Goal: Task Accomplishment & Management: Manage account settings

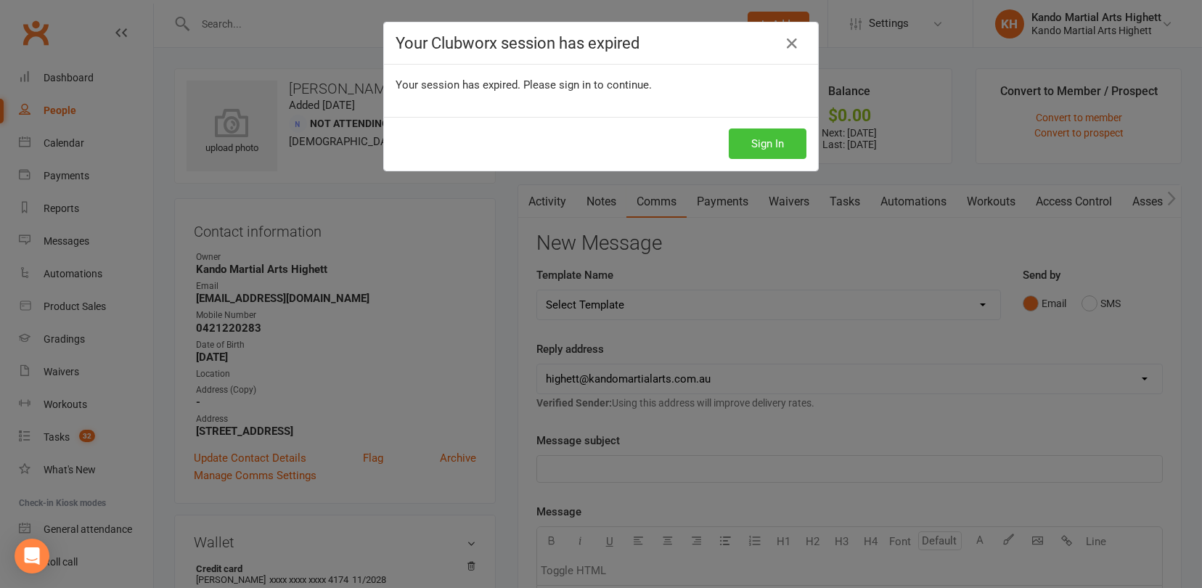
scroll to position [73, 0]
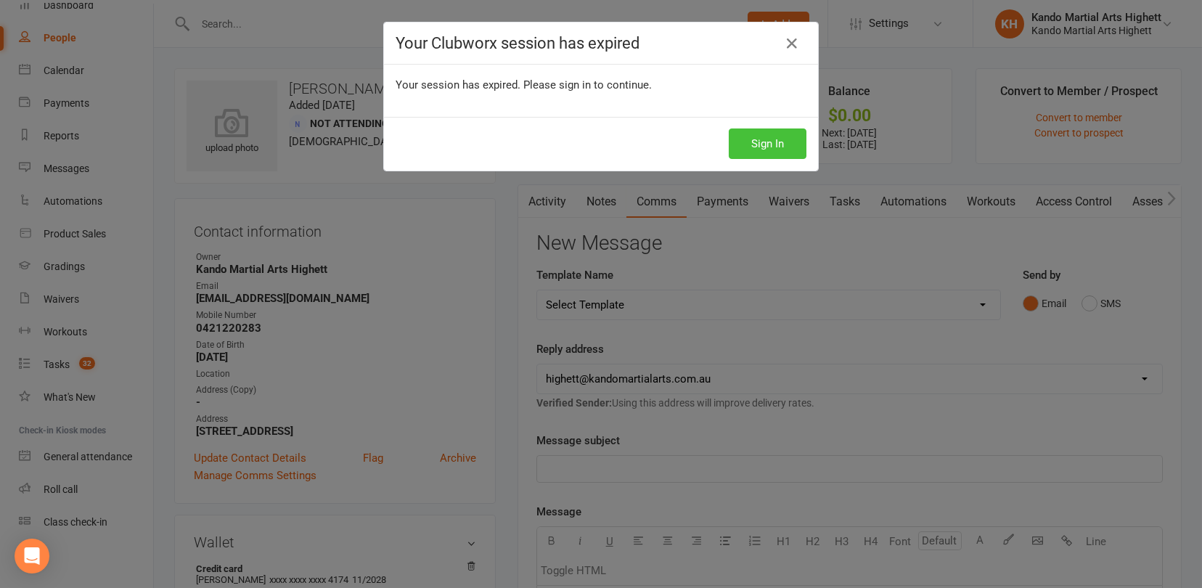
click at [761, 136] on button "Sign In" at bounding box center [767, 143] width 78 height 30
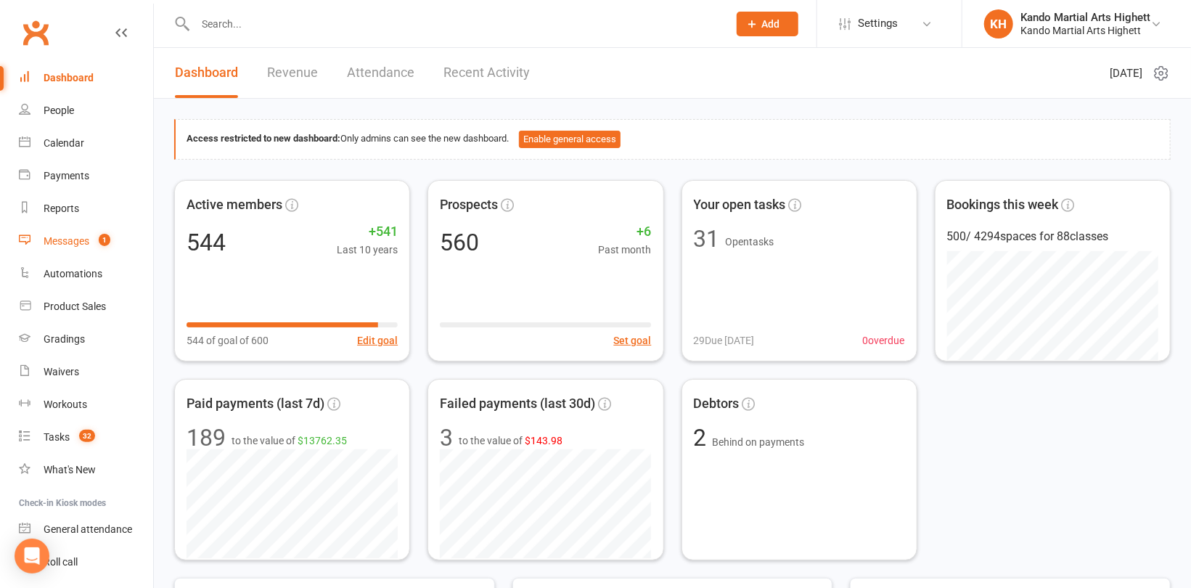
click at [68, 240] on div "Messages" at bounding box center [67, 241] width 46 height 12
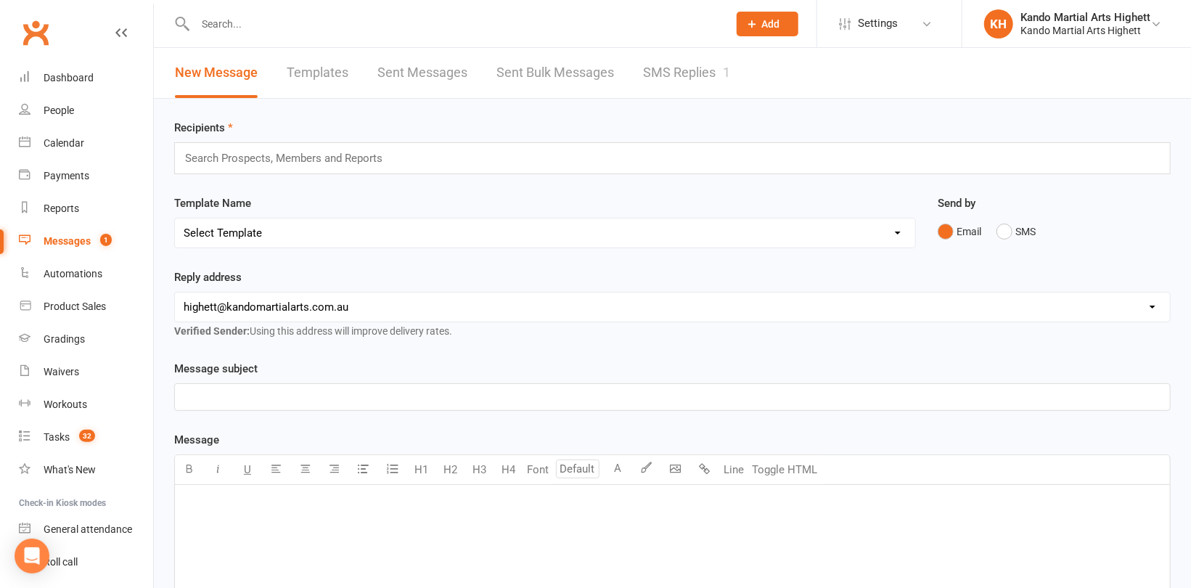
click at [678, 79] on link "SMS Replies 1" at bounding box center [686, 73] width 87 height 50
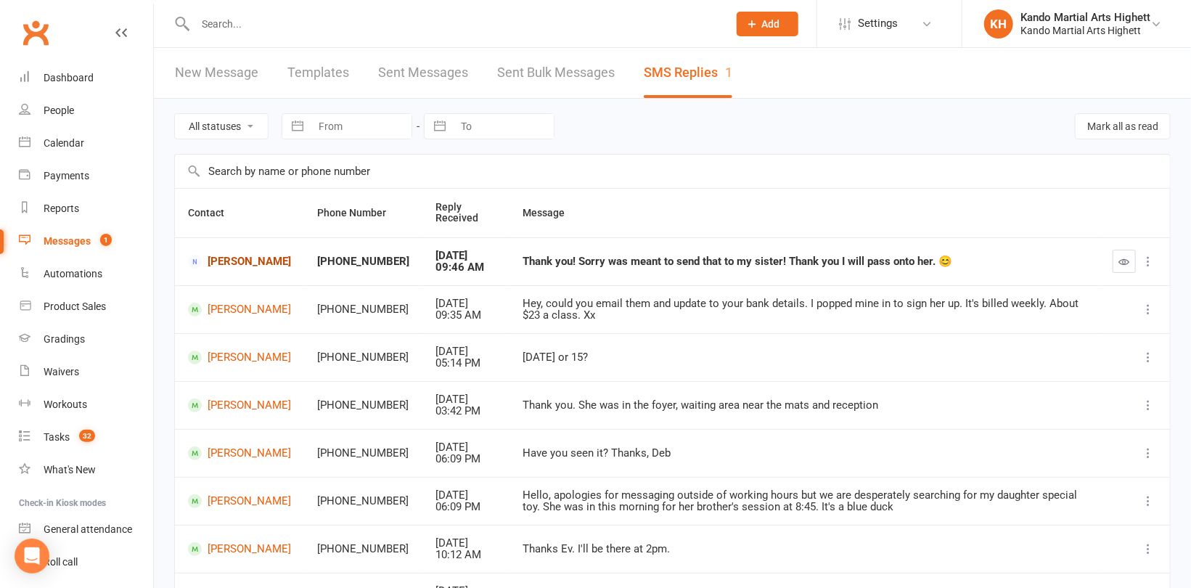
click at [230, 260] on link "[PERSON_NAME]" at bounding box center [239, 262] width 103 height 14
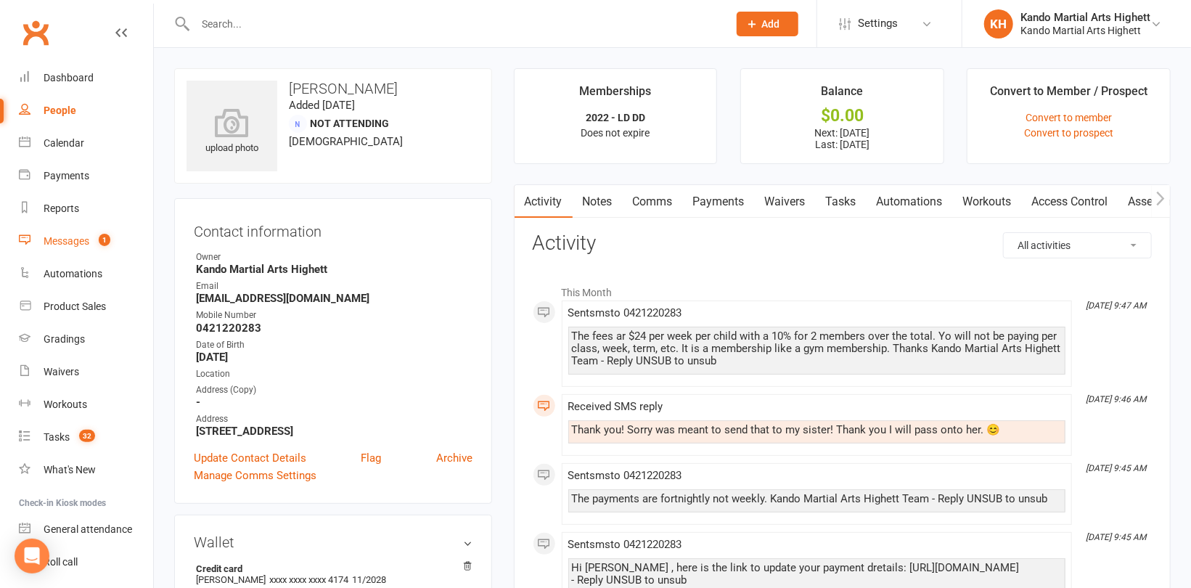
click at [72, 242] on div "Messages" at bounding box center [67, 241] width 46 height 12
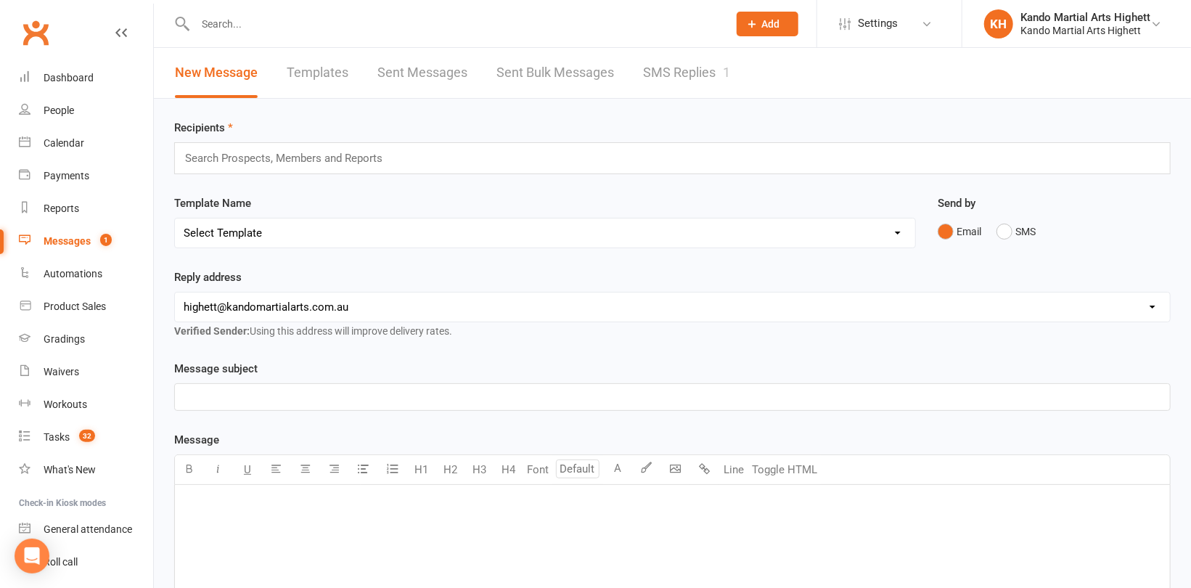
click at [636, 68] on div "New Message Templates Sent Messages Sent Bulk Messages SMS Replies 1" at bounding box center [452, 73] width 597 height 50
click at [668, 71] on link "SMS Replies 1" at bounding box center [686, 73] width 87 height 50
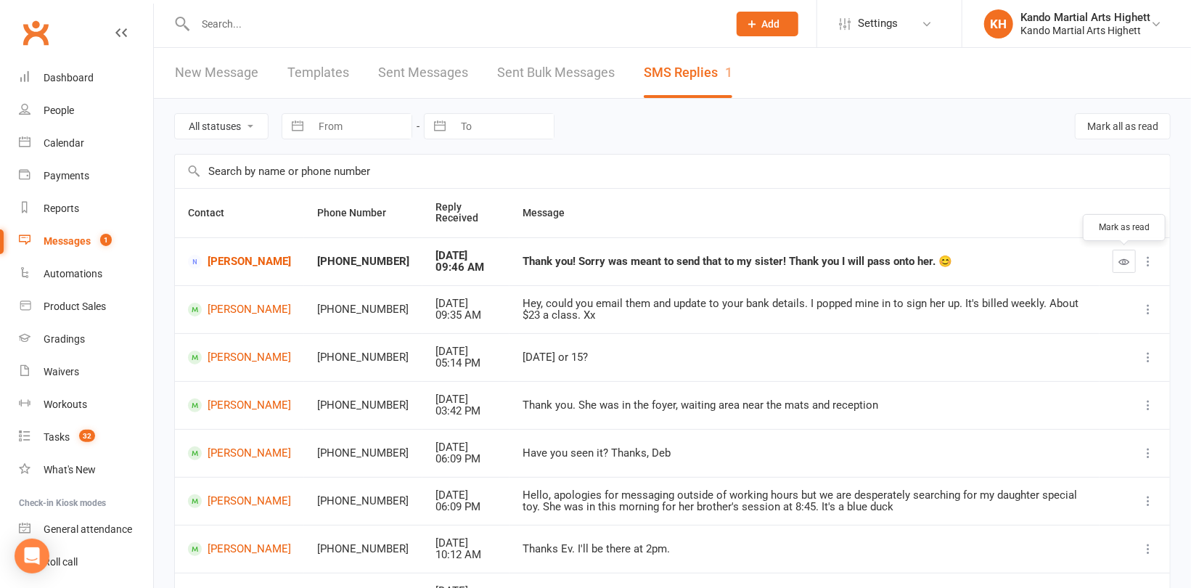
click at [1124, 253] on button "button" at bounding box center [1123, 261] width 23 height 23
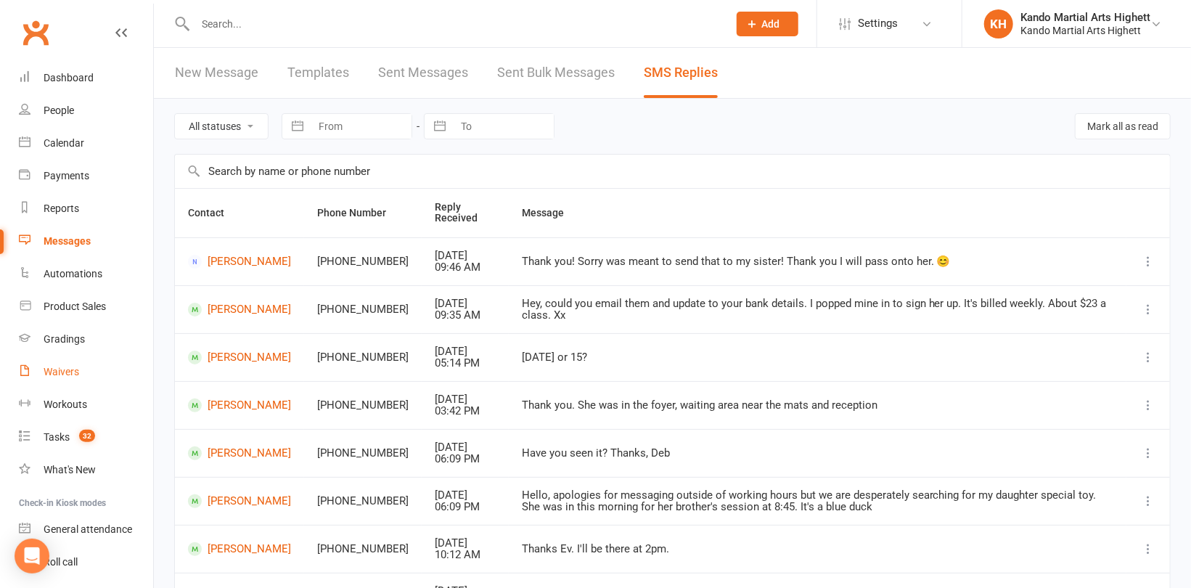
click at [46, 372] on div "Waivers" at bounding box center [62, 372] width 36 height 12
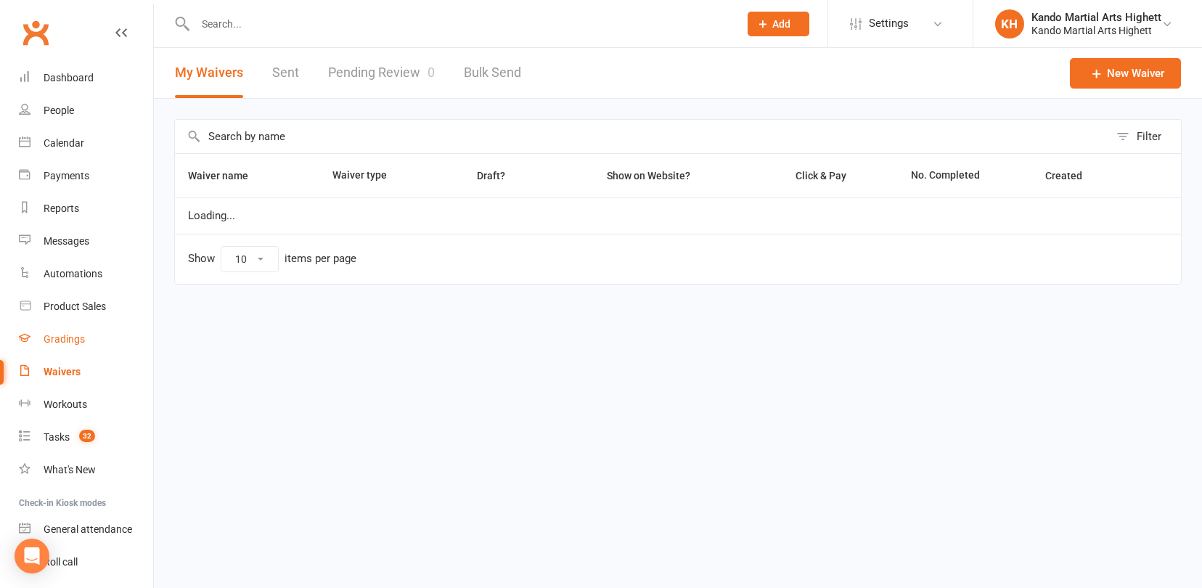
select select "100"
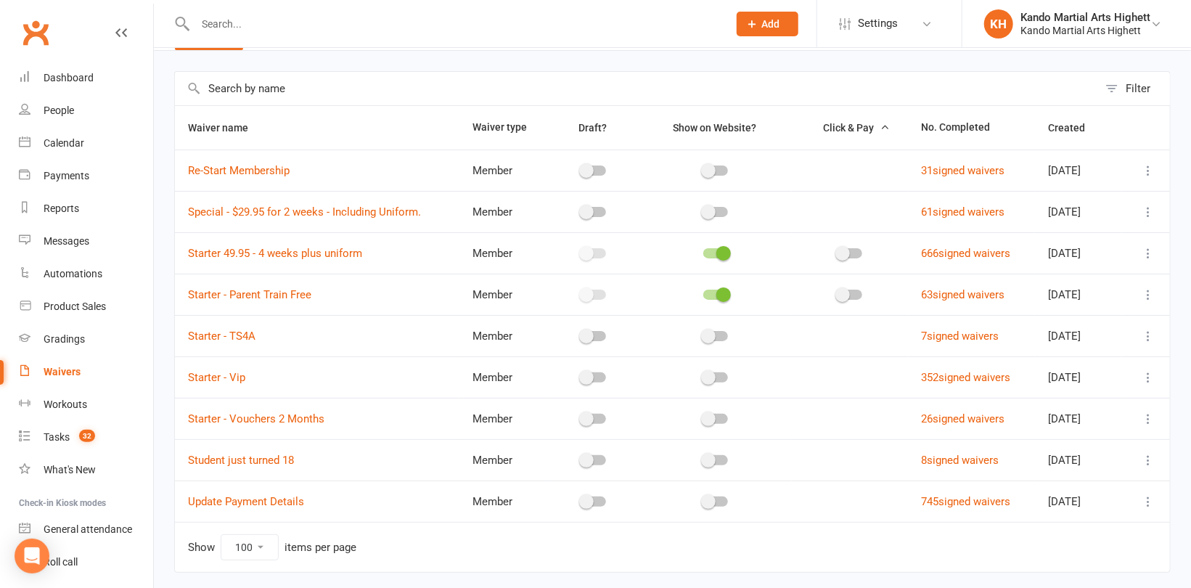
scroll to position [73, 0]
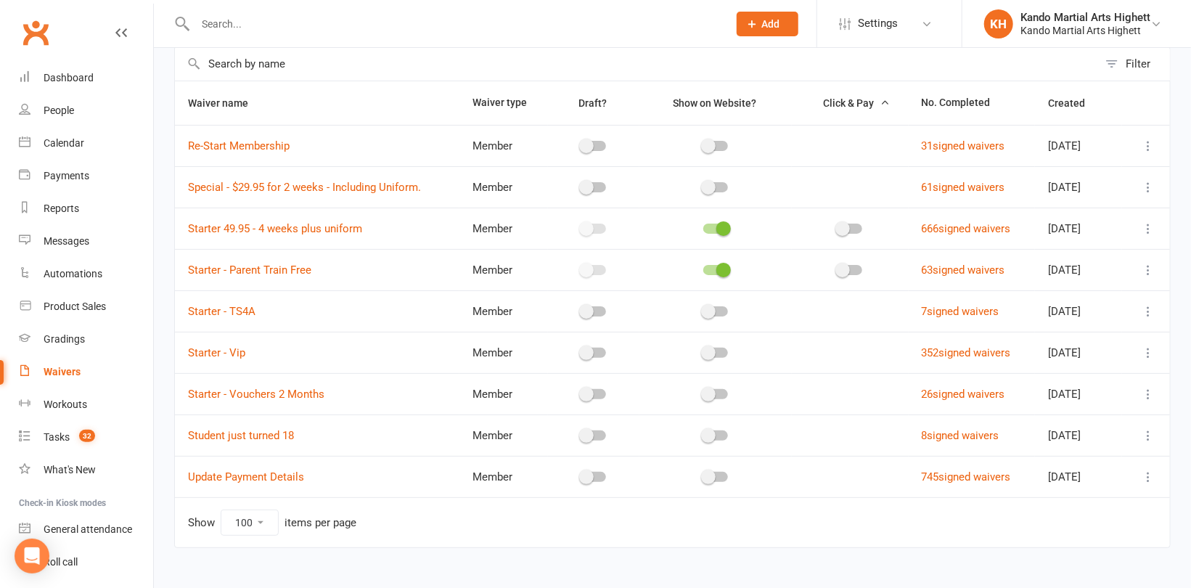
click at [1143, 306] on icon at bounding box center [1148, 311] width 15 height 15
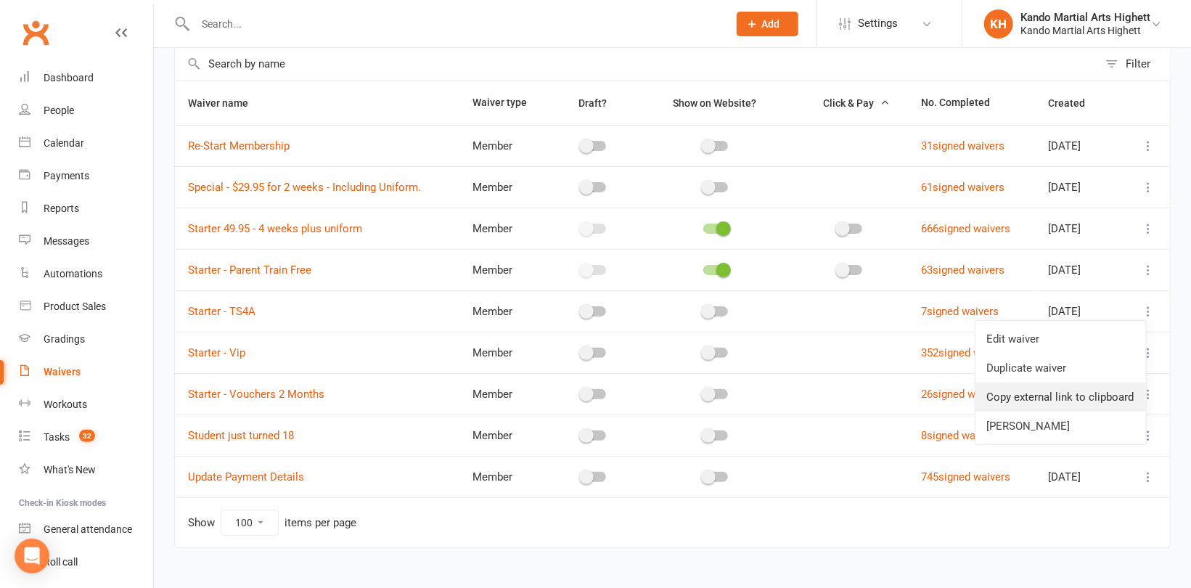
click at [1034, 403] on link "Copy external link to clipboard" at bounding box center [1060, 396] width 171 height 29
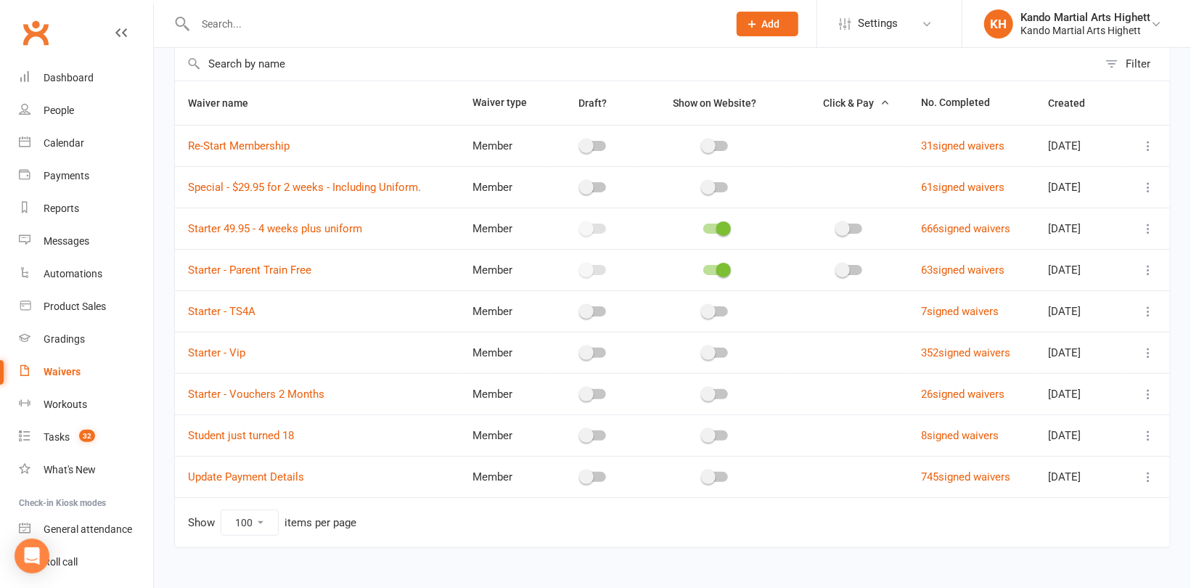
click at [1146, 147] on icon at bounding box center [1148, 146] width 15 height 15
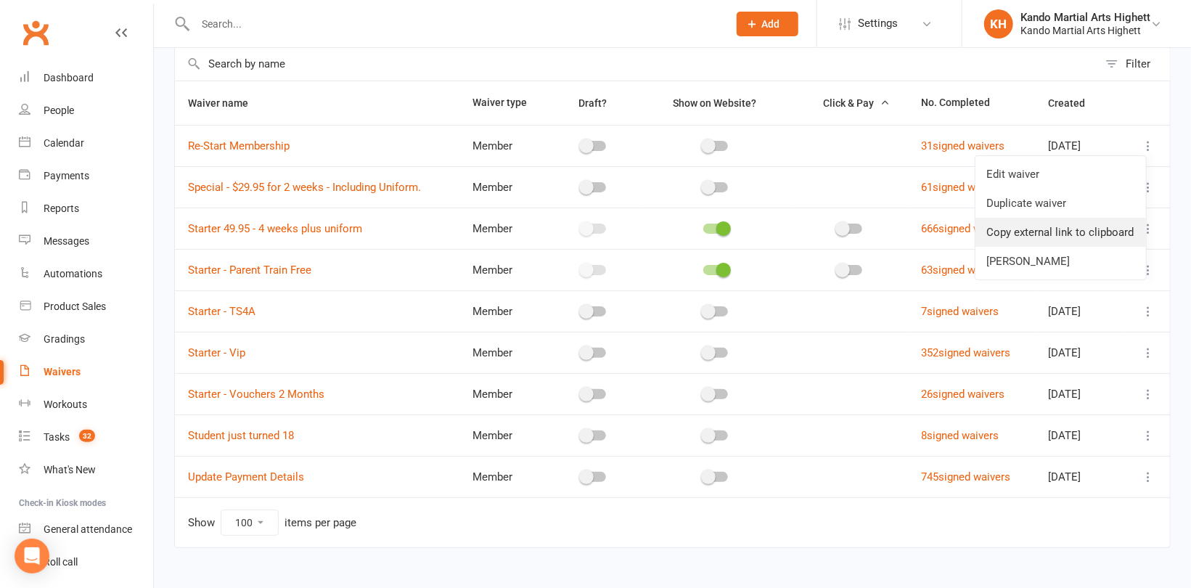
click at [1101, 226] on link "Copy external link to clipboard" at bounding box center [1060, 232] width 171 height 29
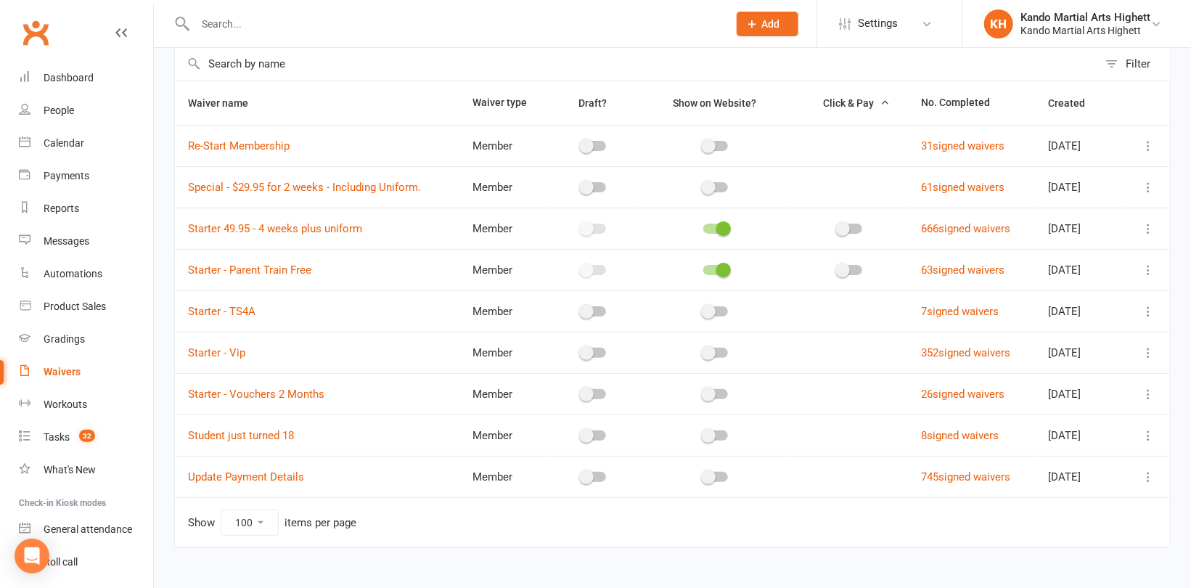
click at [1147, 268] on icon at bounding box center [1148, 270] width 15 height 15
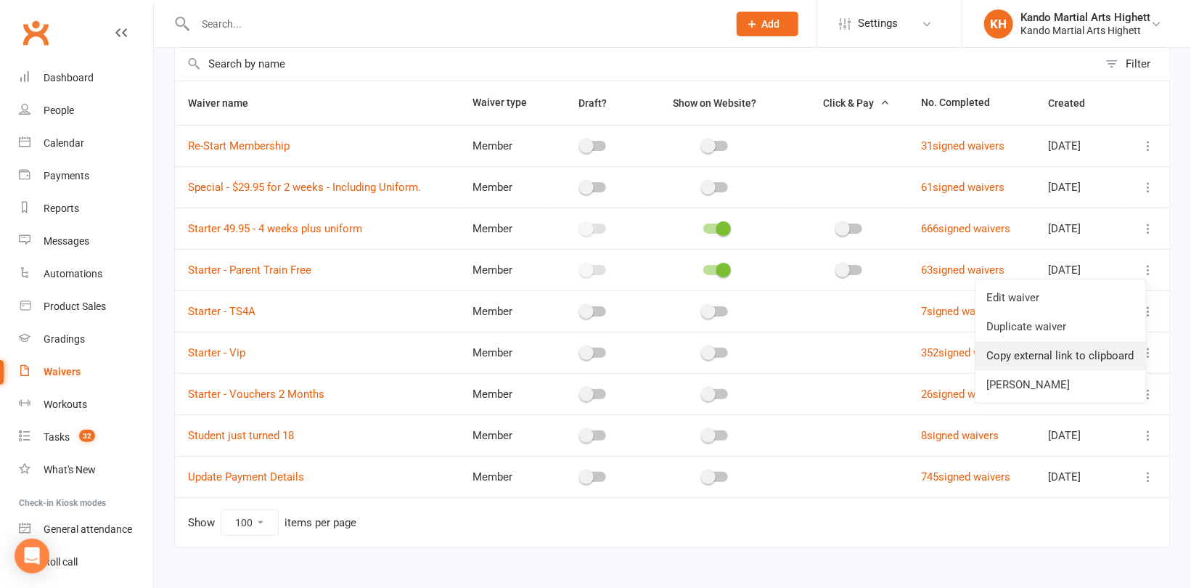
click at [1093, 356] on link "Copy external link to clipboard" at bounding box center [1060, 355] width 171 height 29
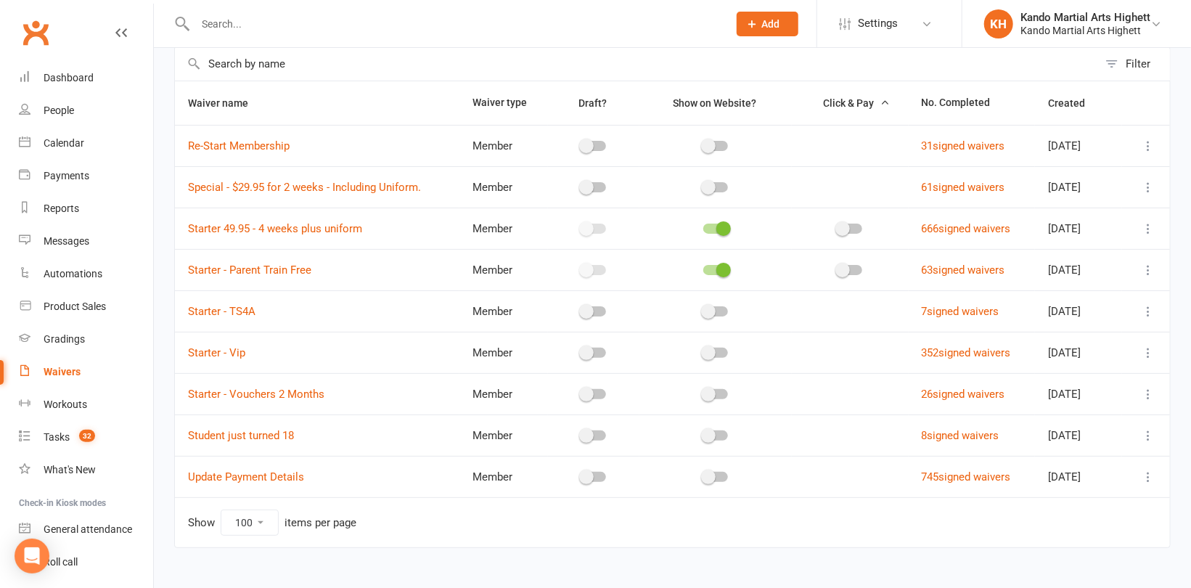
click at [1149, 268] on icon at bounding box center [1148, 270] width 15 height 15
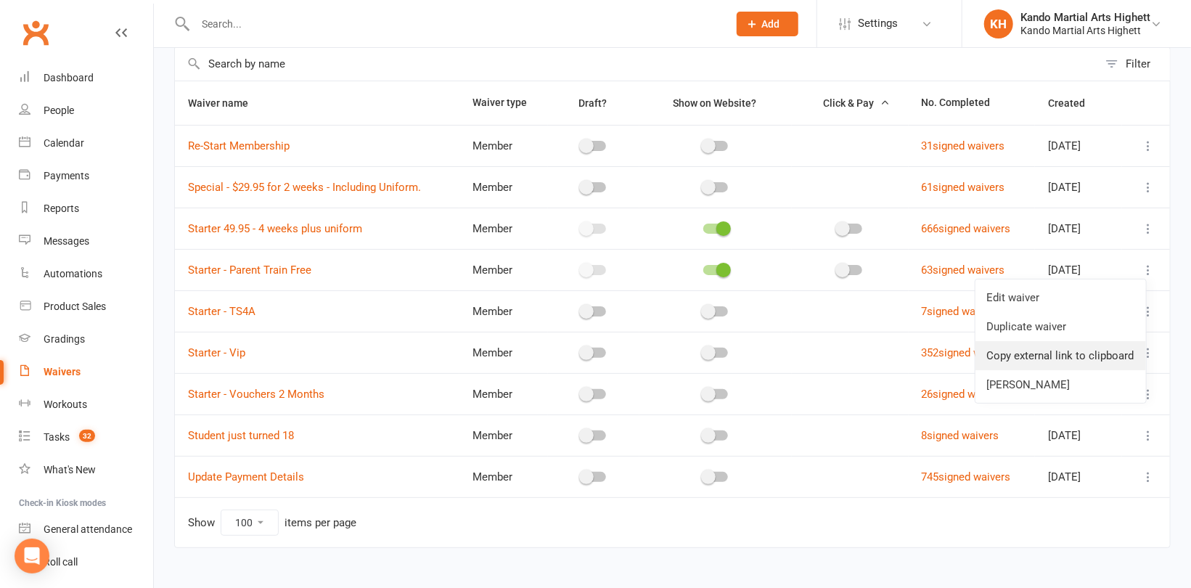
click at [1044, 357] on link "Copy external link to clipboard" at bounding box center [1060, 355] width 171 height 29
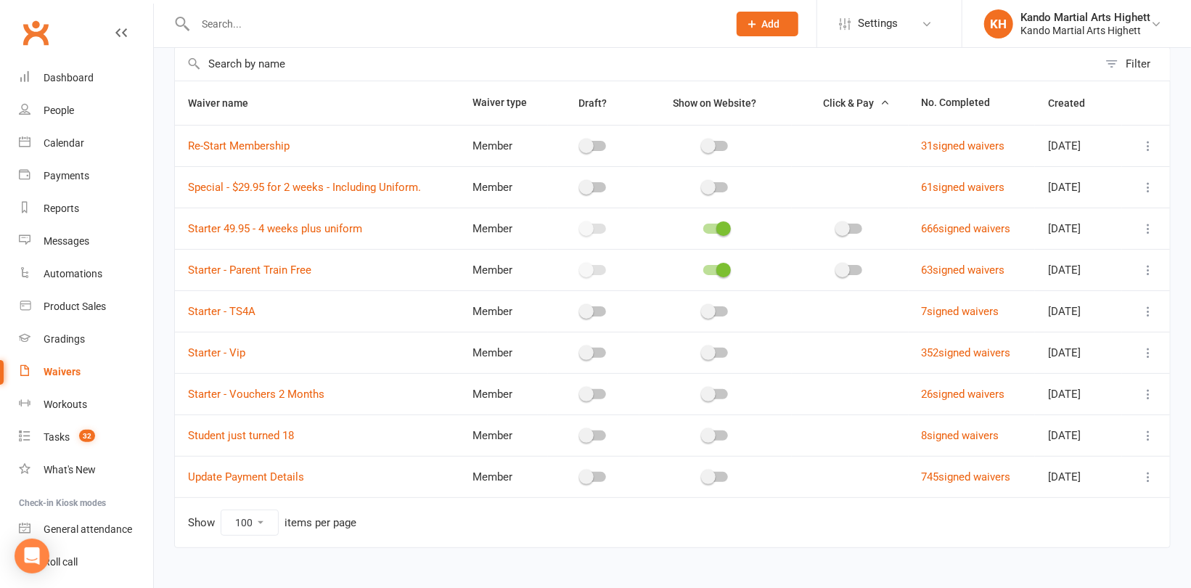
click at [1150, 356] on icon at bounding box center [1148, 352] width 15 height 15
click at [1013, 435] on link "Copy external link to clipboard" at bounding box center [1060, 438] width 171 height 29
click at [1151, 391] on icon at bounding box center [1148, 394] width 15 height 15
click at [1038, 482] on link "Copy external link to clipboard" at bounding box center [1060, 479] width 171 height 29
